Goal: Transaction & Acquisition: Purchase product/service

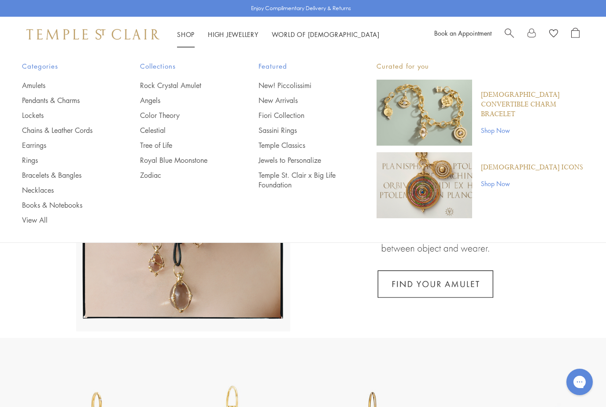
click at [44, 147] on link "Earrings" at bounding box center [63, 145] width 83 height 10
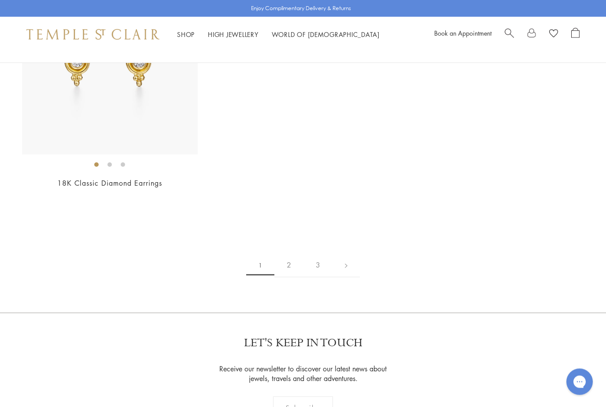
scroll to position [4402, 0]
click at [288, 261] on link "2" at bounding box center [288, 265] width 29 height 24
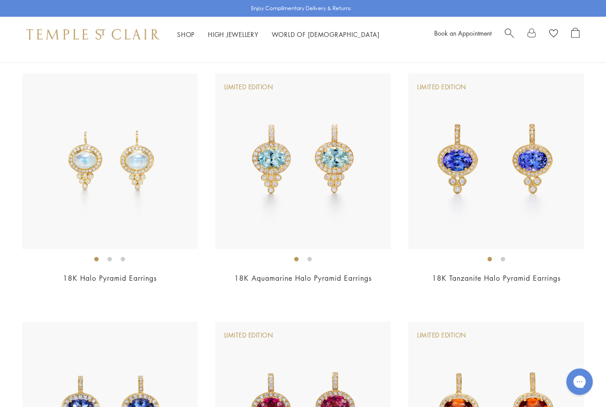
scroll to position [1077, 0]
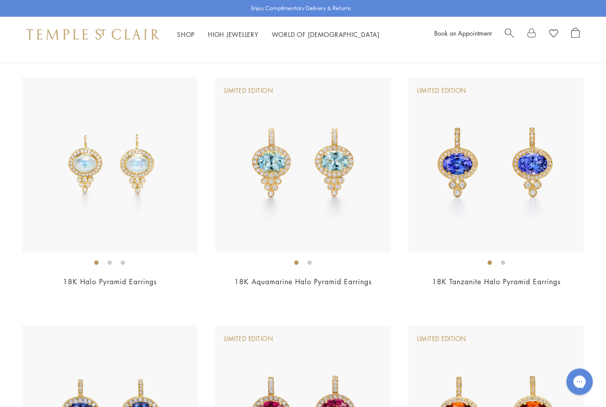
click at [68, 151] on img at bounding box center [110, 166] width 176 height 176
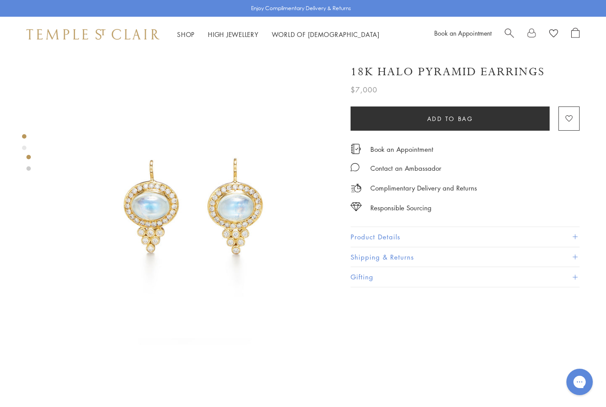
click at [375, 230] on button "Product Details" at bounding box center [465, 237] width 229 height 20
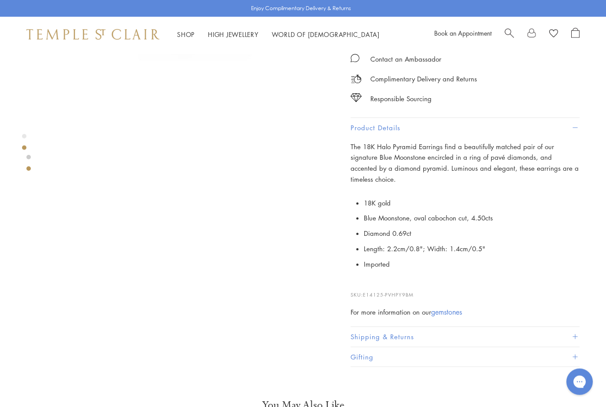
scroll to position [284, 0]
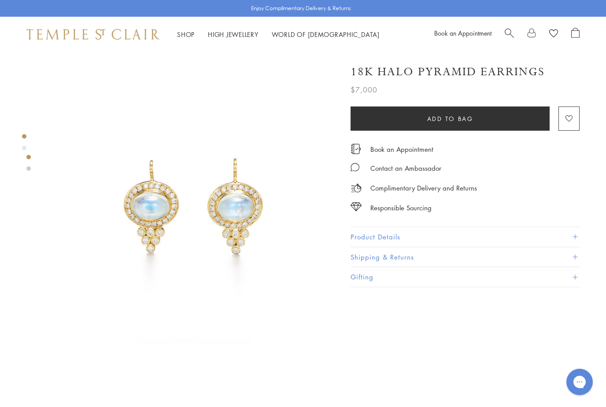
click at [379, 230] on button "Product Details" at bounding box center [465, 237] width 229 height 20
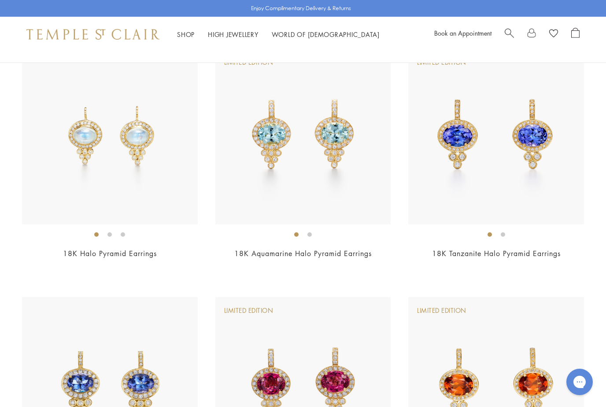
click at [264, 174] on img at bounding box center [303, 137] width 176 height 176
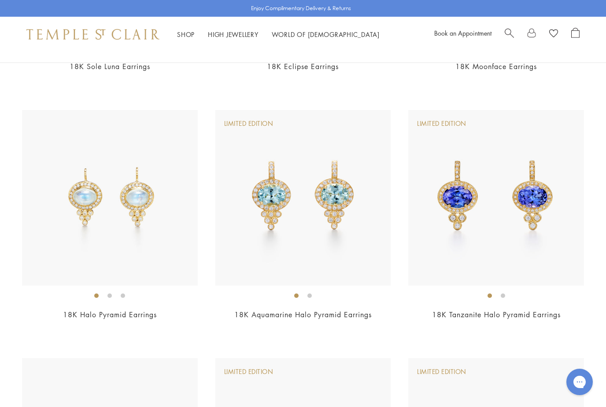
click at [464, 202] on img at bounding box center [496, 198] width 176 height 176
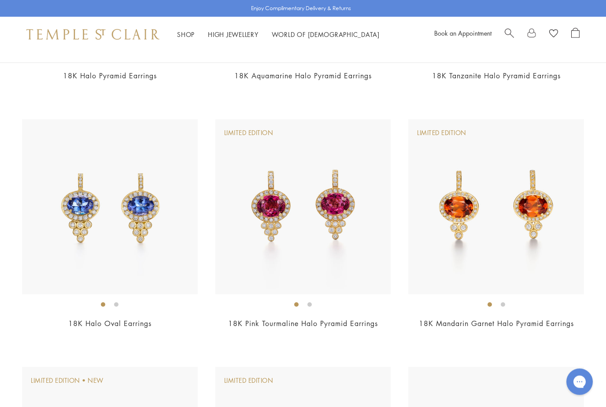
scroll to position [1284, 0]
click at [66, 187] on img at bounding box center [110, 207] width 176 height 176
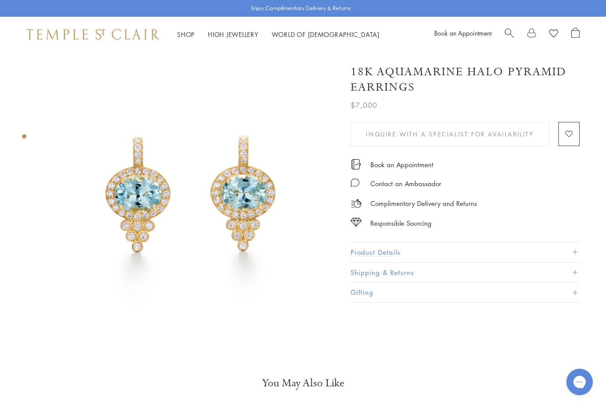
click at [370, 248] on button "Product Details" at bounding box center [465, 253] width 229 height 20
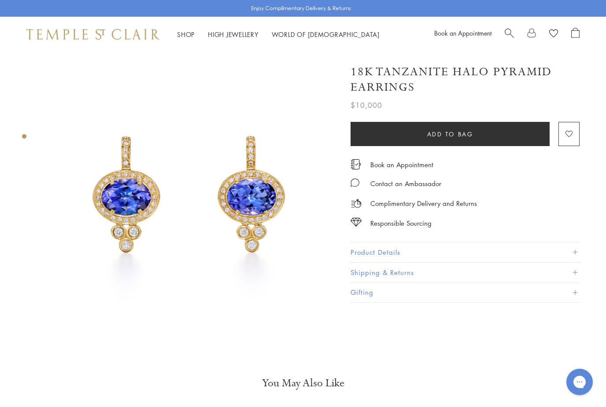
click at [387, 253] on button "Product Details" at bounding box center [465, 253] width 229 height 20
click at [372, 251] on button "Product Details" at bounding box center [465, 253] width 229 height 20
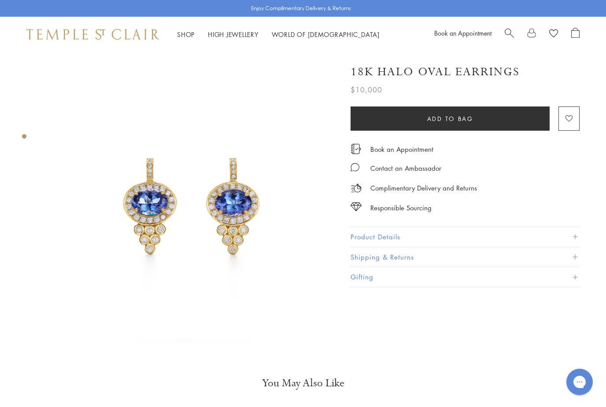
click at [361, 233] on button "Product Details" at bounding box center [465, 237] width 229 height 20
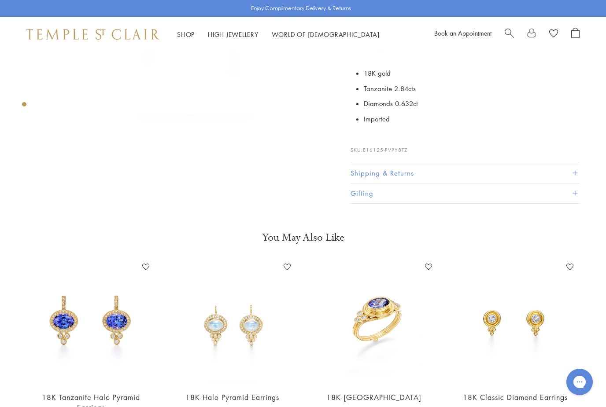
scroll to position [232, 0]
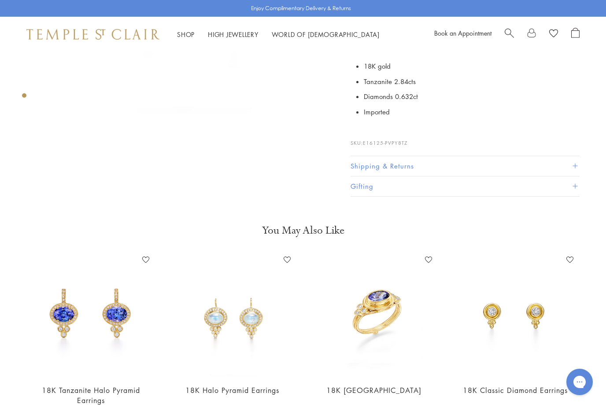
click at [74, 312] on img at bounding box center [91, 315] width 124 height 124
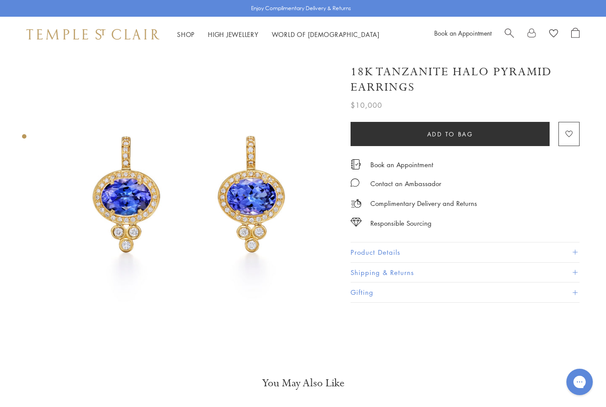
click at [378, 251] on button "Product Details" at bounding box center [465, 253] width 229 height 20
